Goal: Transaction & Acquisition: Book appointment/travel/reservation

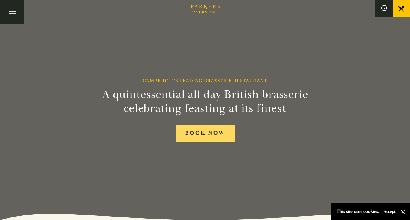
click at [220, 131] on link "BOOK NOW" at bounding box center [204, 133] width 59 height 18
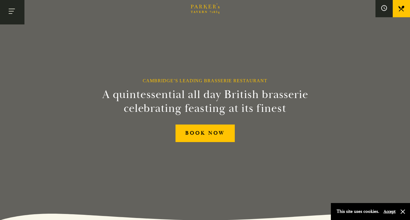
click at [11, 9] on button "Toggle navigation" at bounding box center [12, 12] width 24 height 24
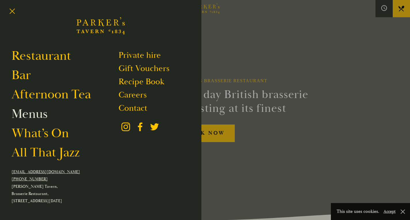
click at [40, 116] on link "Menus" at bounding box center [29, 114] width 36 height 16
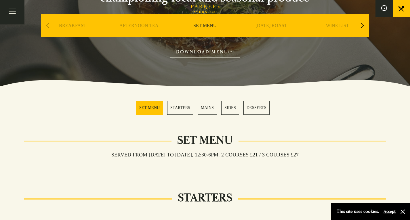
scroll to position [57, 0]
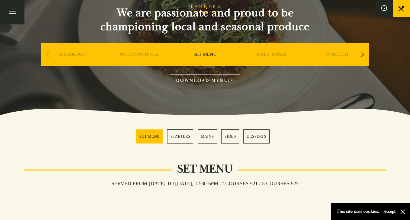
click at [361, 55] on div "Next slide" at bounding box center [362, 54] width 8 height 13
click at [337, 54] on link "A LA CARTE" at bounding box center [337, 62] width 27 height 23
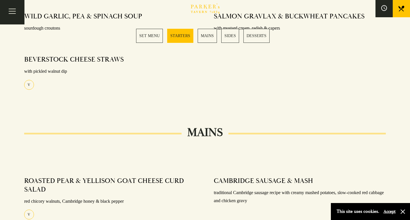
scroll to position [0, 0]
